Goal: Information Seeking & Learning: Learn about a topic

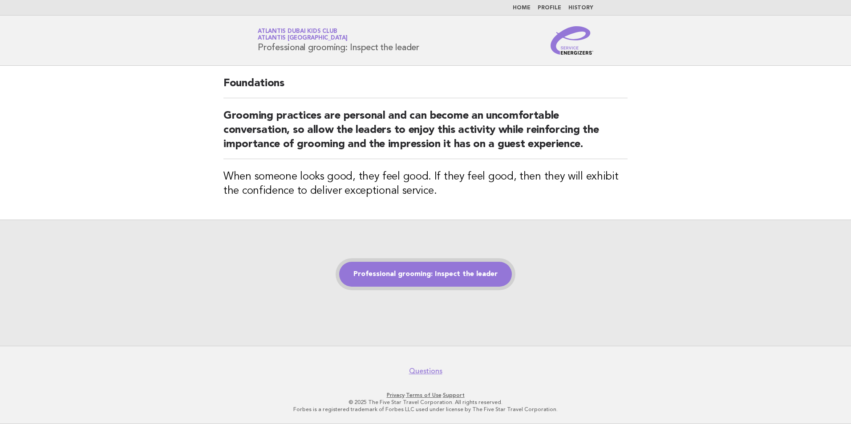
click at [426, 277] on link "Professional grooming: Inspect the leader" at bounding box center [425, 274] width 173 height 25
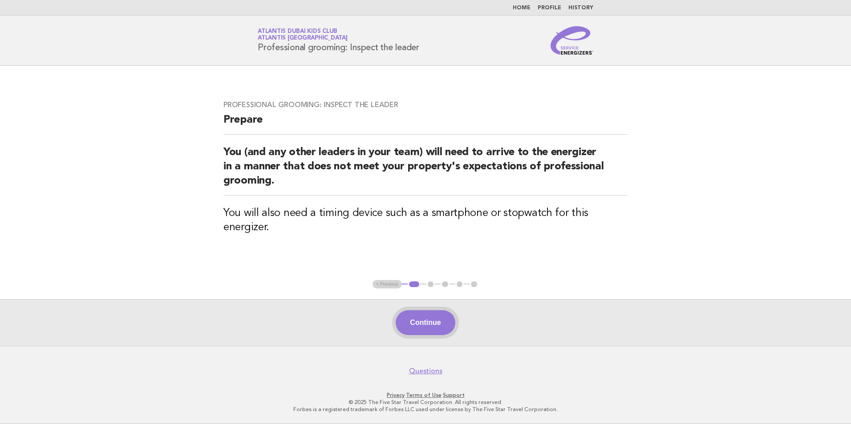
click at [426, 335] on button "Continue" at bounding box center [424, 322] width 59 height 25
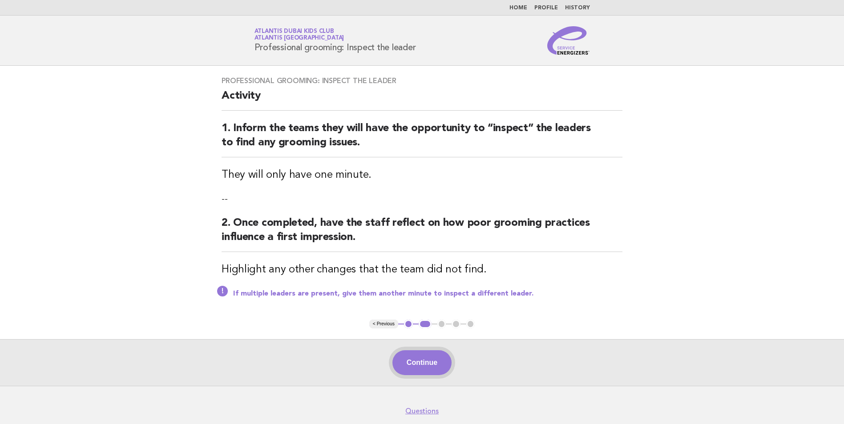
click at [424, 358] on button "Continue" at bounding box center [421, 363] width 59 height 25
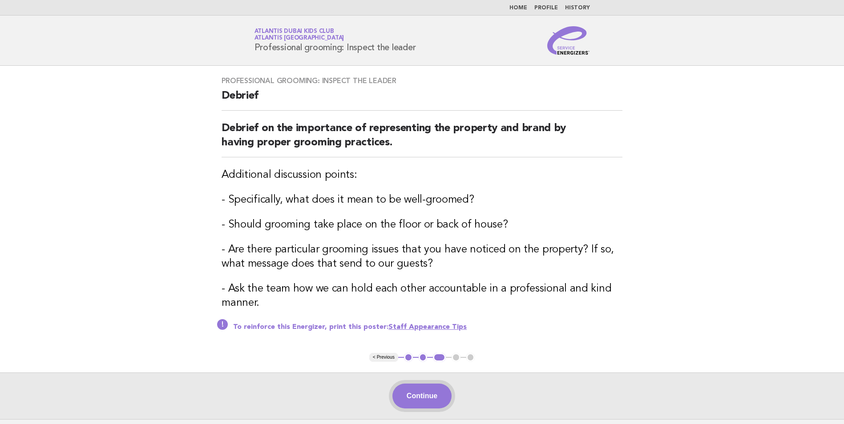
click at [425, 389] on button "Continue" at bounding box center [421, 396] width 59 height 25
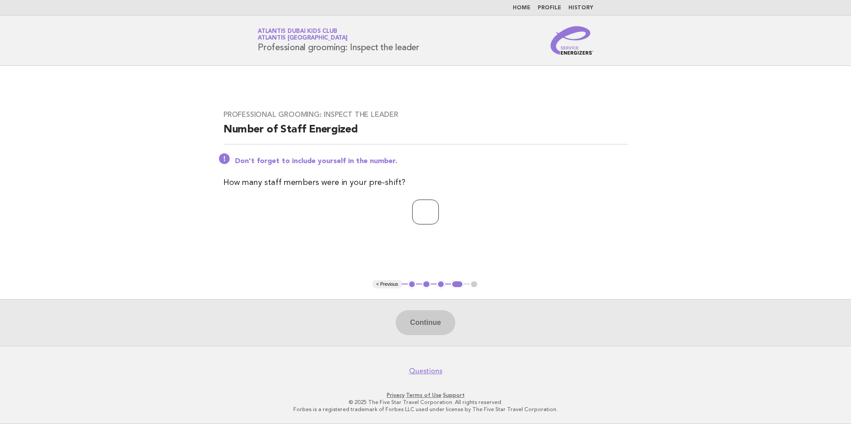
click at [419, 204] on input "number" at bounding box center [425, 212] width 27 height 25
type input "**"
click at [427, 322] on button "Continue" at bounding box center [424, 322] width 59 height 25
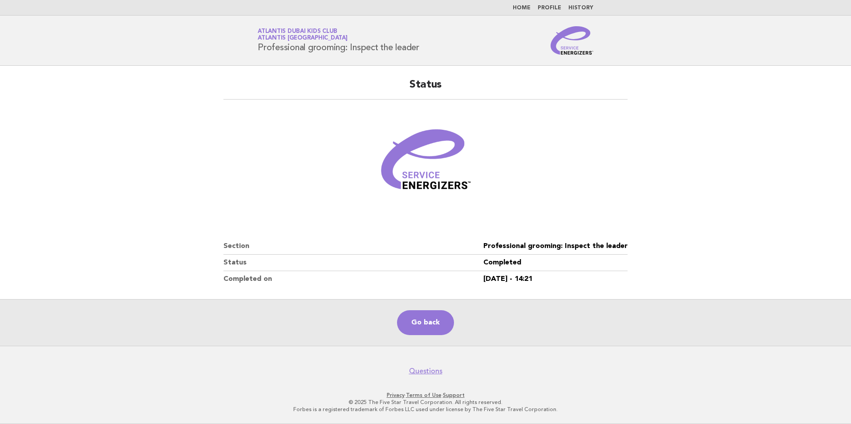
click at [295, 36] on span "Atlantis [GEOGRAPHIC_DATA]" at bounding box center [303, 39] width 90 height 6
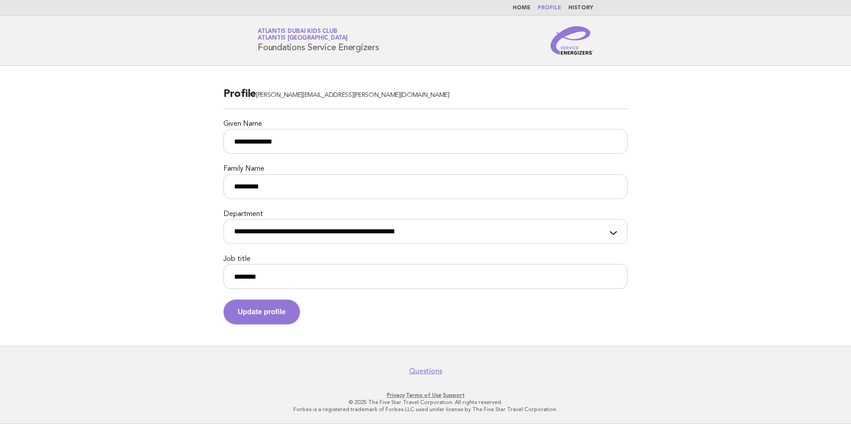
click at [294, 29] on link "Atlantis Dubai Kids Club Atlantis Dubai" at bounding box center [303, 34] width 90 height 12
click at [576, 30] on img at bounding box center [571, 40] width 43 height 28
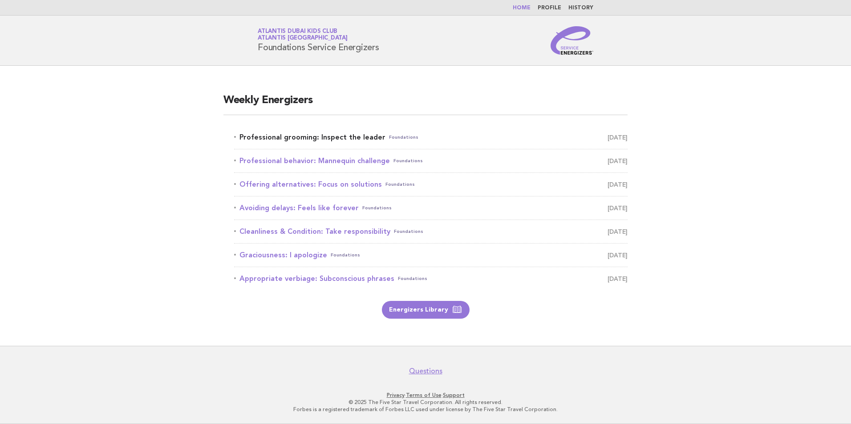
click at [342, 133] on link "Professional grooming: Inspect the leader Foundations September 4" at bounding box center [430, 137] width 393 height 12
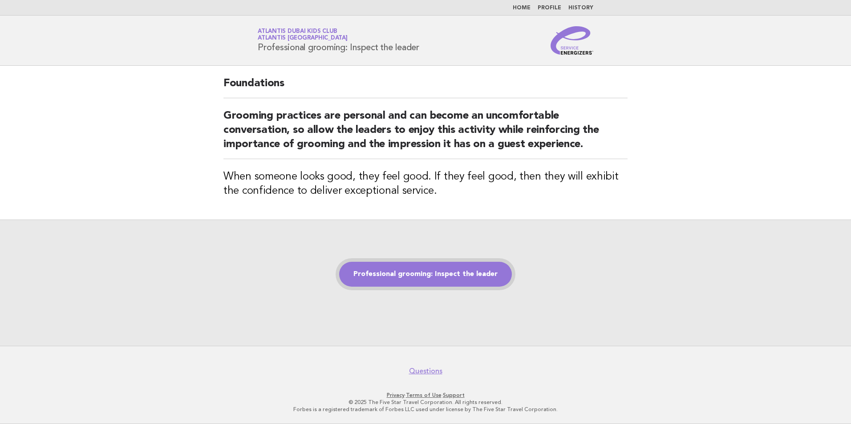
click at [409, 280] on link "Professional grooming: Inspect the leader" at bounding box center [425, 274] width 173 height 25
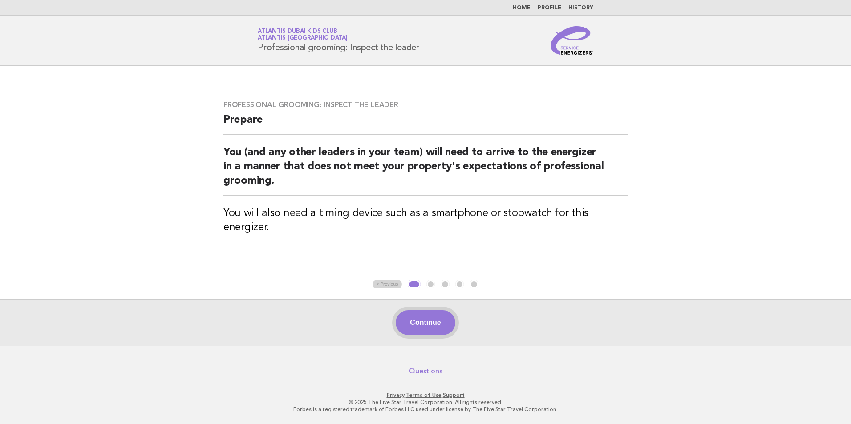
click at [443, 326] on button "Continue" at bounding box center [424, 322] width 59 height 25
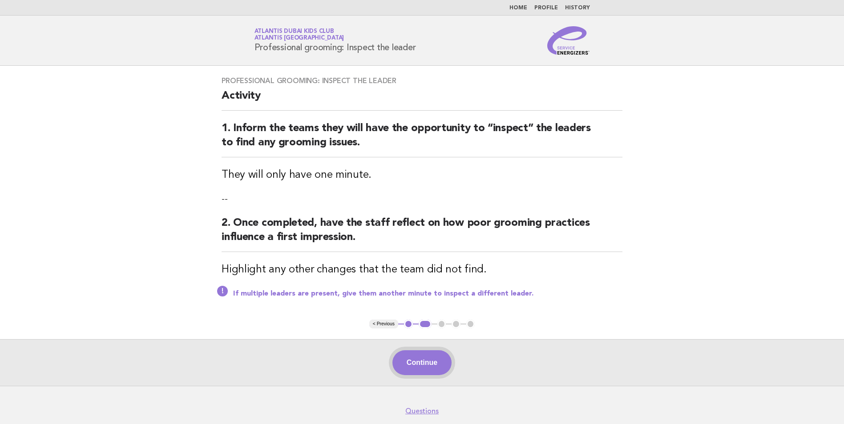
click at [442, 362] on button "Continue" at bounding box center [421, 363] width 59 height 25
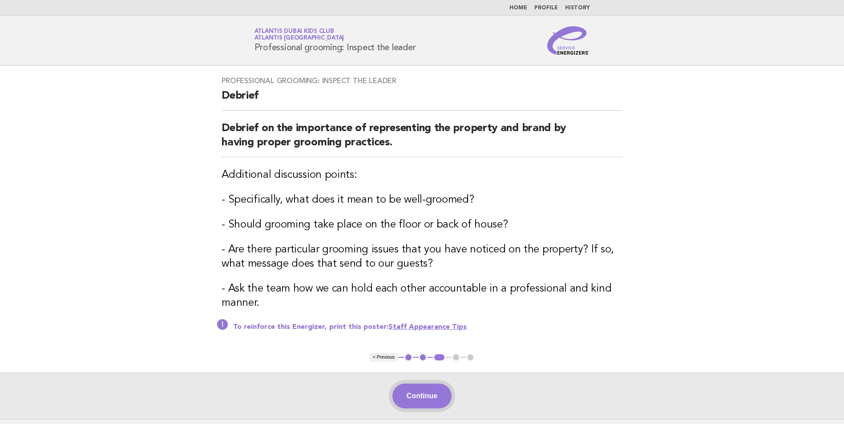
click at [434, 396] on button "Continue" at bounding box center [421, 396] width 59 height 25
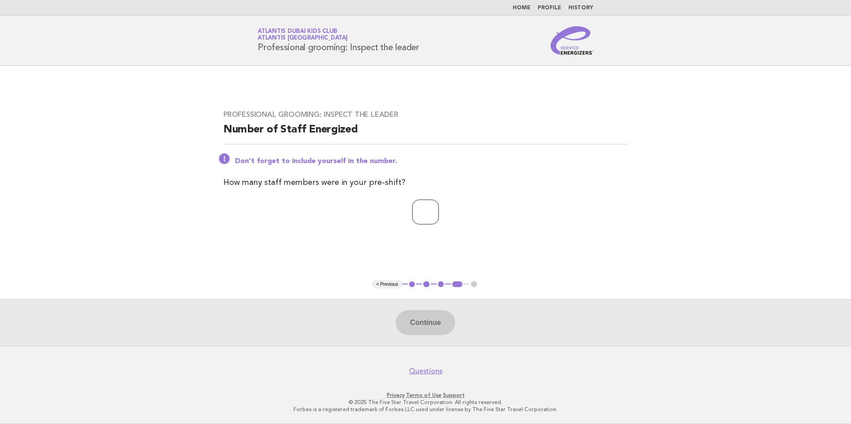
click at [416, 218] on input "number" at bounding box center [425, 212] width 27 height 25
type input "**"
click at [425, 324] on button "Continue" at bounding box center [424, 322] width 59 height 25
